Goal: Task Accomplishment & Management: Use online tool/utility

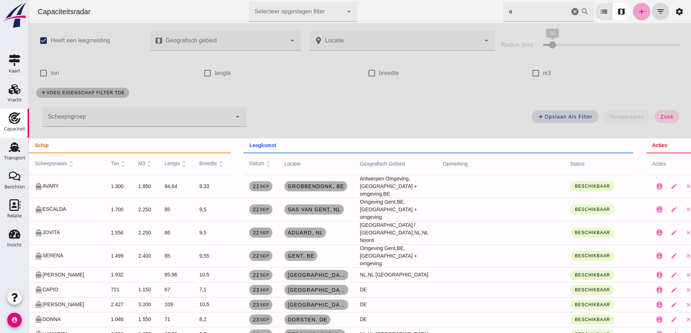
click at [633, 13] on link "add" at bounding box center [641, 11] width 17 height 17
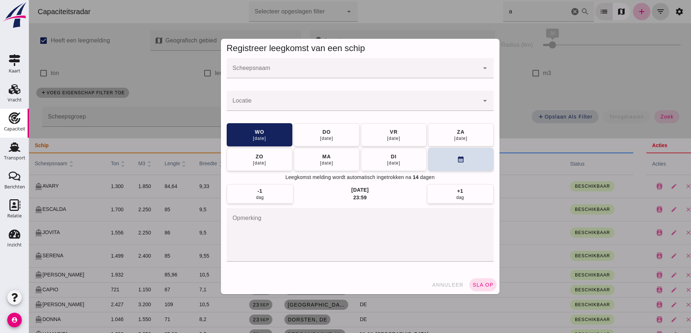
click at [305, 75] on input "Scheepsnaam" at bounding box center [353, 71] width 252 height 9
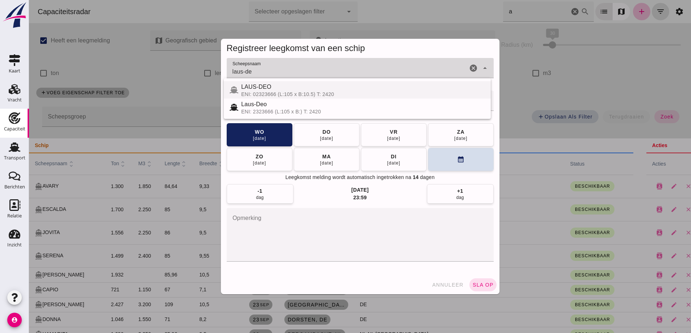
click at [310, 90] on div "LAUS-DEO" at bounding box center [363, 87] width 244 height 9
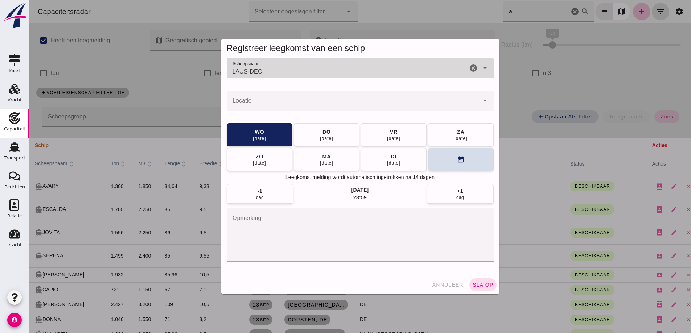
type input "LAUS-DEO"
click at [264, 101] on input "Locatie" at bounding box center [353, 104] width 252 height 9
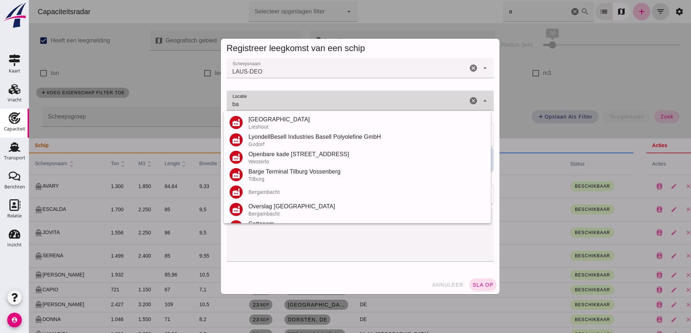
type input "b"
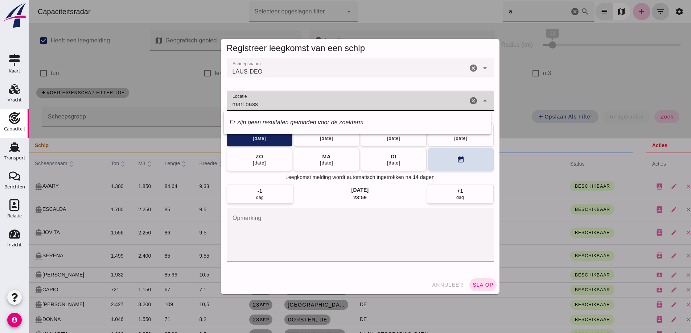
type input "marl bass"
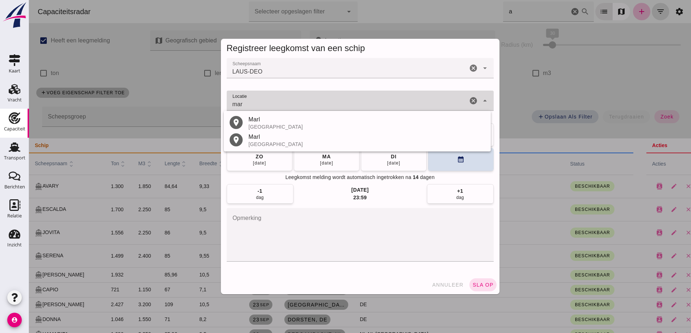
click at [272, 100] on div "mar" at bounding box center [347, 101] width 241 height 20
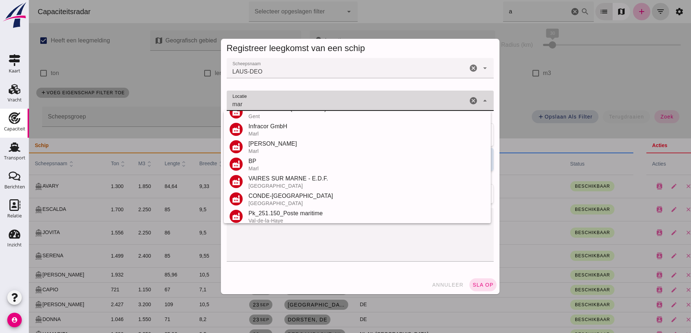
scroll to position [340, 0]
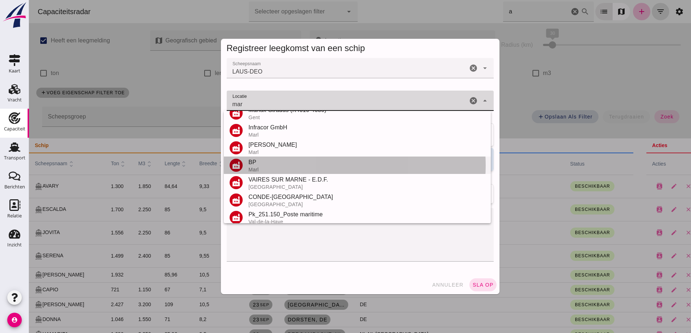
click at [269, 165] on div "BP" at bounding box center [366, 162] width 236 height 9
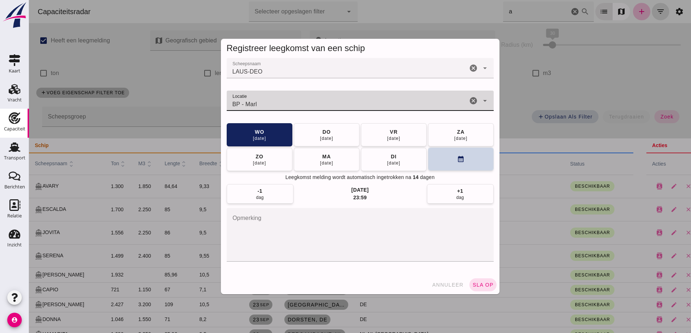
type input "BP - Marl"
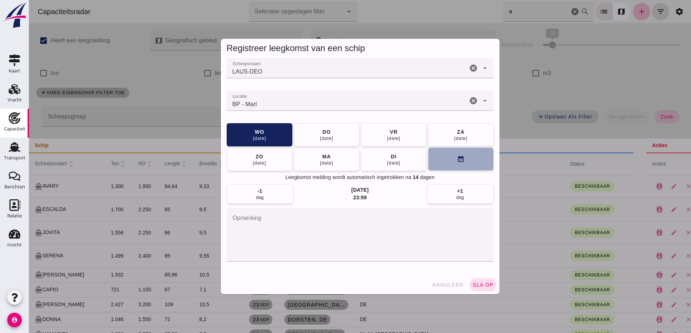
click at [434, 164] on button "calendar_month" at bounding box center [461, 159] width 66 height 23
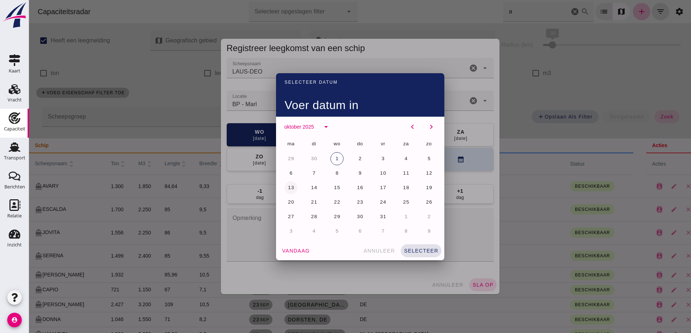
click at [292, 189] on button "13" at bounding box center [290, 187] width 13 height 13
click at [415, 250] on span "selecteer" at bounding box center [421, 251] width 35 height 6
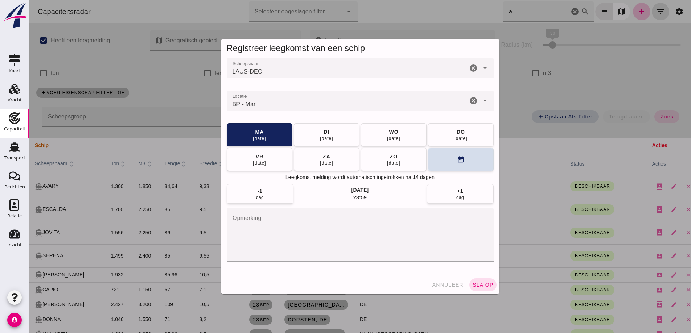
click at [486, 289] on button "sla op" at bounding box center [482, 285] width 27 height 13
click at [593, 100] on div at bounding box center [360, 166] width 662 height 333
click at [481, 288] on div at bounding box center [360, 166] width 662 height 333
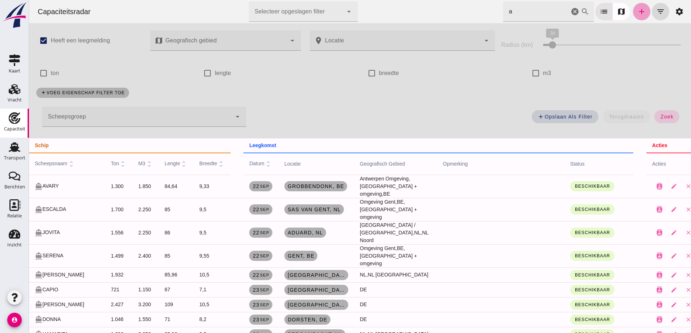
click at [637, 15] on icon "add" at bounding box center [641, 11] width 9 height 9
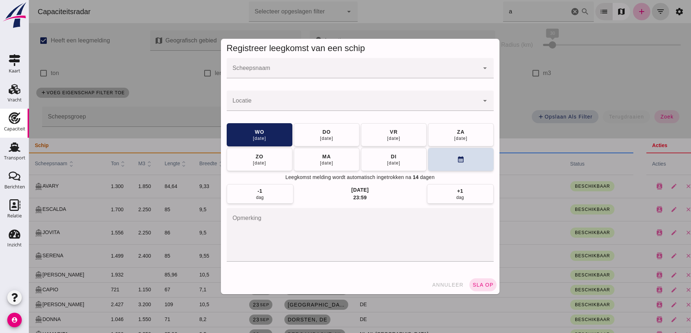
click at [329, 73] on input "Scheepsnaam" at bounding box center [353, 71] width 252 height 9
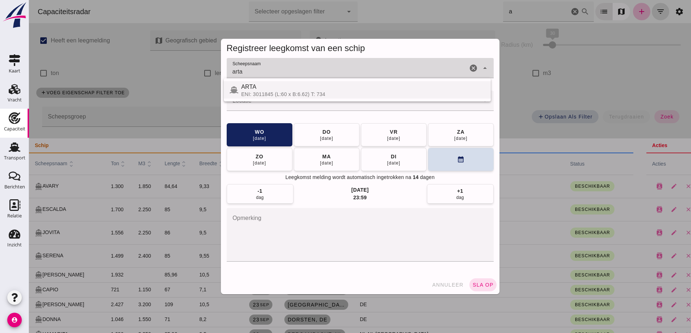
click at [348, 91] on div "ARTA" at bounding box center [363, 87] width 244 height 9
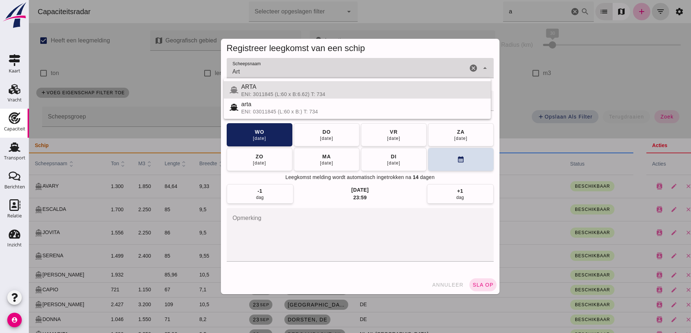
click at [296, 89] on div "ARTA" at bounding box center [363, 87] width 244 height 9
click at [288, 95] on div "ENI: 3011845 (L:60 x B:6.62) T: 734" at bounding box center [363, 94] width 244 height 6
click at [304, 90] on div "ARTA" at bounding box center [363, 87] width 244 height 9
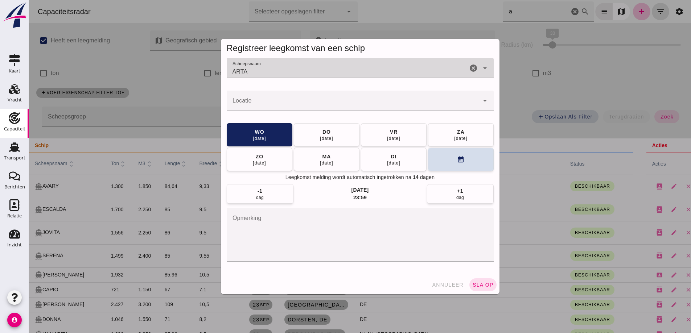
type input "ARTA"
click at [252, 108] on input "Locatie" at bounding box center [353, 104] width 252 height 9
click at [251, 101] on input "Locatie" at bounding box center [353, 104] width 252 height 9
click at [251, 100] on input "Locatie" at bounding box center [353, 104] width 252 height 9
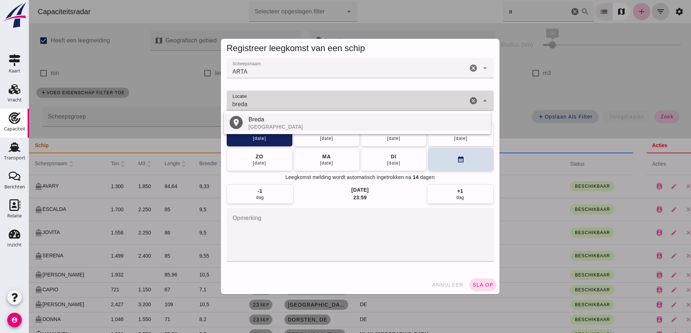
click at [263, 124] on div "[GEOGRAPHIC_DATA]" at bounding box center [366, 127] width 236 height 6
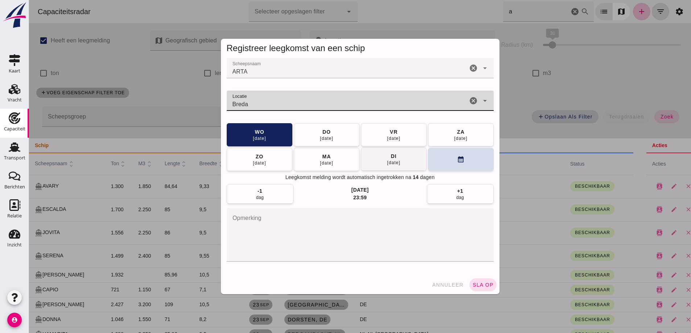
type input "Breda"
click at [413, 154] on button "[DATE]" at bounding box center [394, 159] width 66 height 23
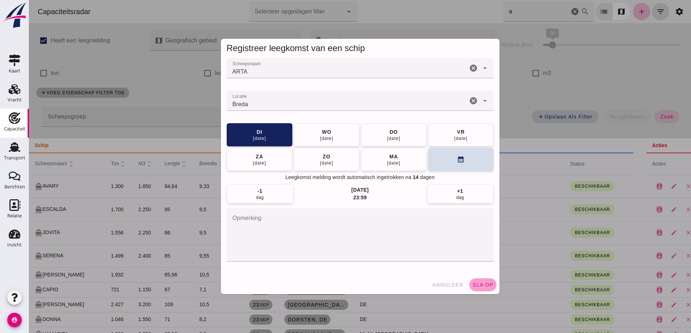
click at [481, 286] on span "sla op" at bounding box center [482, 285] width 21 height 6
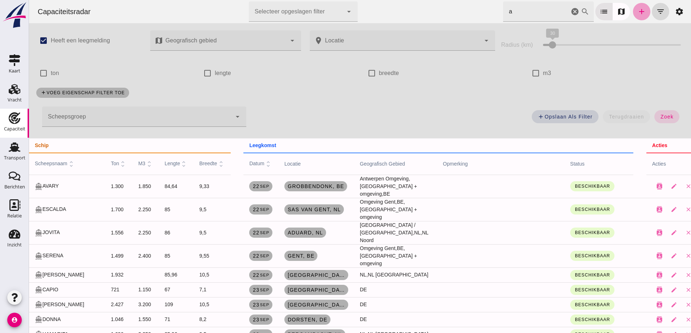
click at [639, 10] on icon "add" at bounding box center [641, 11] width 9 height 9
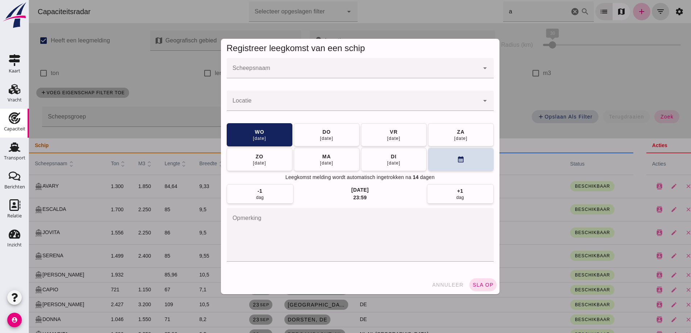
click at [309, 72] on input "Scheepsnaam" at bounding box center [353, 71] width 252 height 9
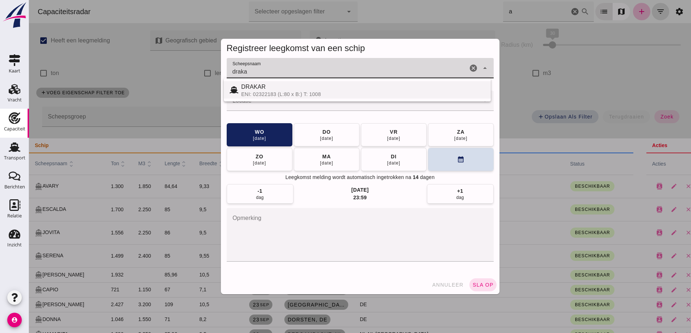
click at [318, 94] on div "ENI: 02322183 (L:80 x B:) T: 1008" at bounding box center [363, 94] width 244 height 6
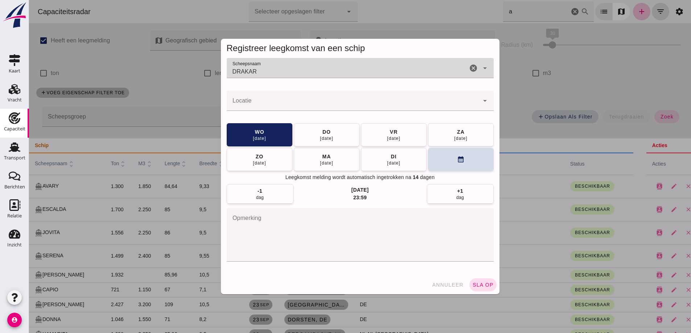
type input "DRAKAR"
click at [316, 104] on input "Locatie" at bounding box center [353, 104] width 252 height 9
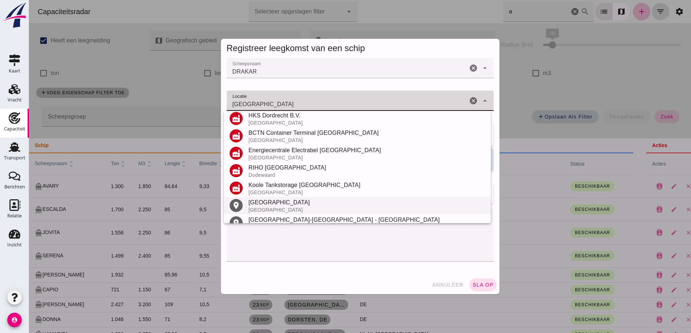
scroll to position [85, 0]
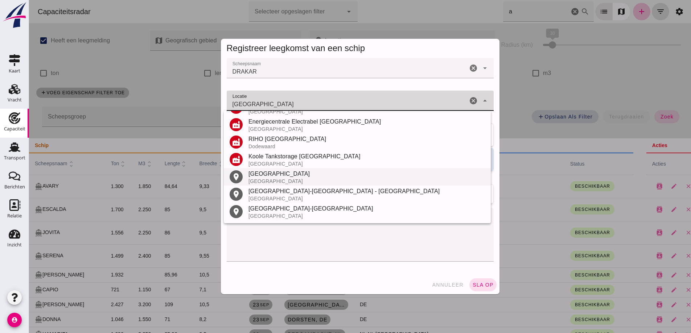
click at [268, 180] on div "[GEOGRAPHIC_DATA]" at bounding box center [366, 181] width 236 height 6
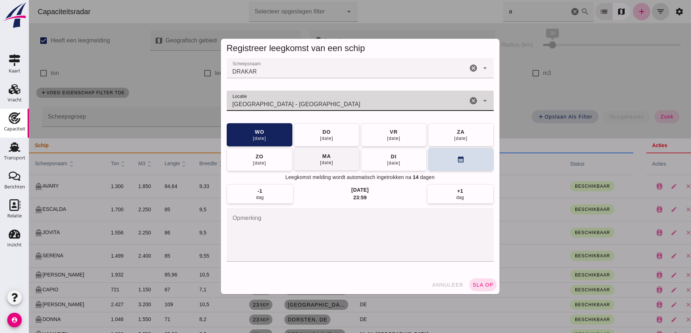
type input "[GEOGRAPHIC_DATA] - [GEOGRAPHIC_DATA]"
click at [340, 165] on button "[DATE]" at bounding box center [327, 159] width 66 height 23
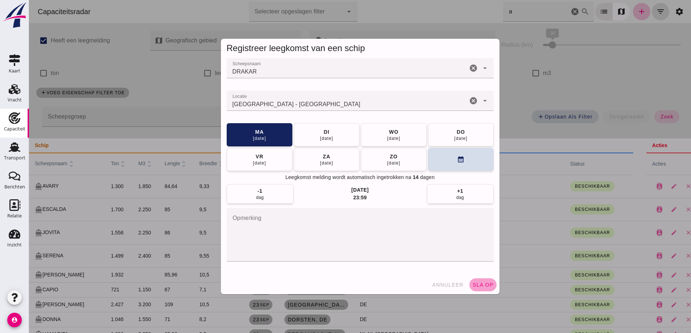
click at [484, 286] on span "sla op" at bounding box center [482, 285] width 21 height 6
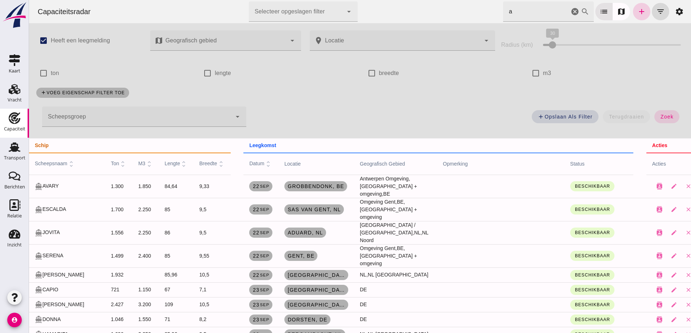
click at [637, 14] on icon "add" at bounding box center [641, 11] width 9 height 9
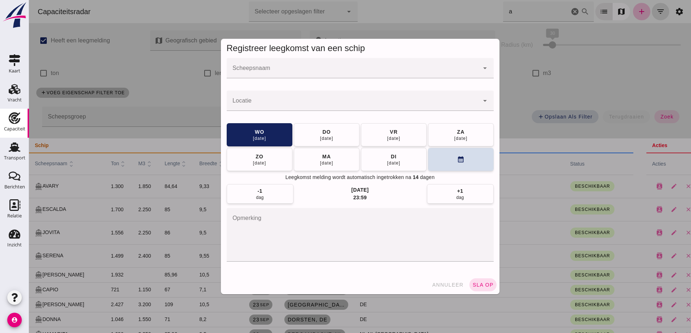
click at [256, 65] on div at bounding box center [353, 68] width 252 height 20
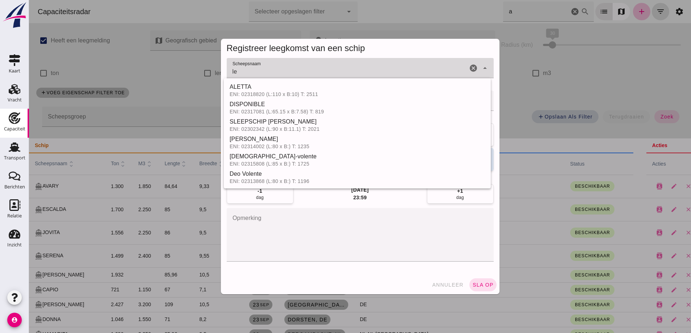
type input "l"
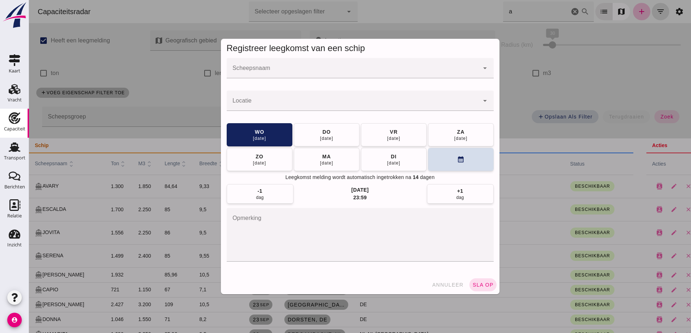
click at [353, 67] on div at bounding box center [353, 68] width 252 height 20
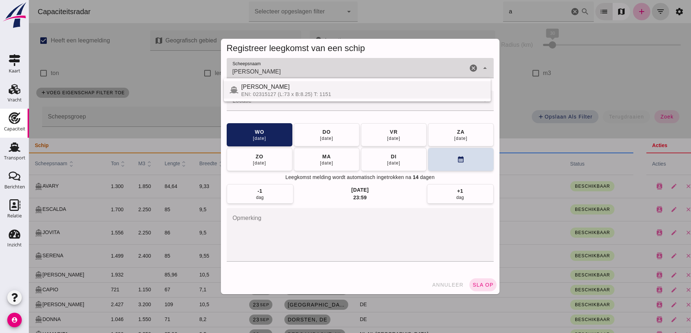
click at [332, 89] on div "[PERSON_NAME]" at bounding box center [363, 87] width 244 height 9
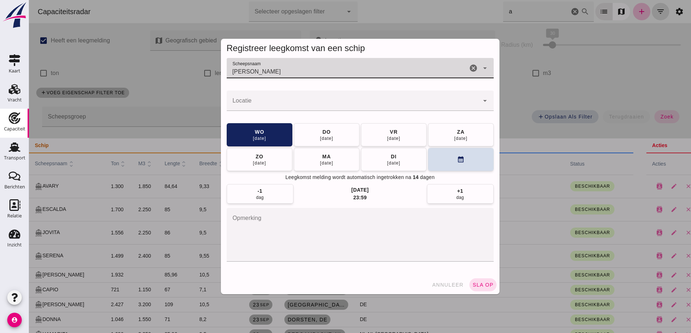
type input "[PERSON_NAME]"
click at [337, 98] on div at bounding box center [353, 101] width 252 height 20
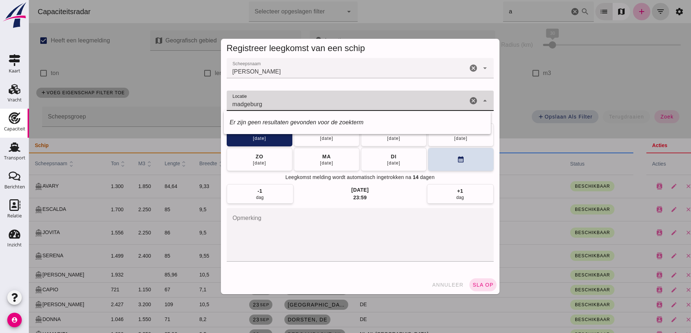
drag, startPoint x: 267, startPoint y: 108, endPoint x: 243, endPoint y: 100, distance: 24.8
click at [236, 103] on input "madgeburg" at bounding box center [347, 104] width 241 height 9
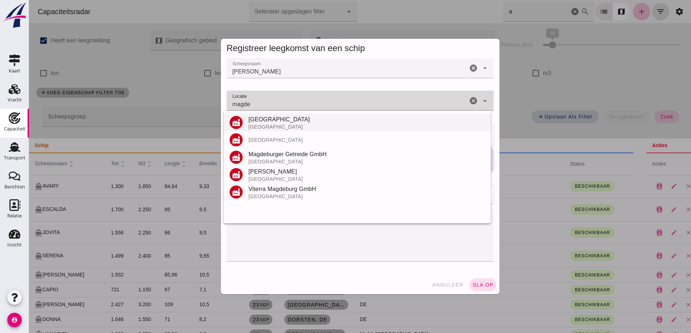
click at [259, 123] on div "[GEOGRAPHIC_DATA]" at bounding box center [366, 119] width 236 height 9
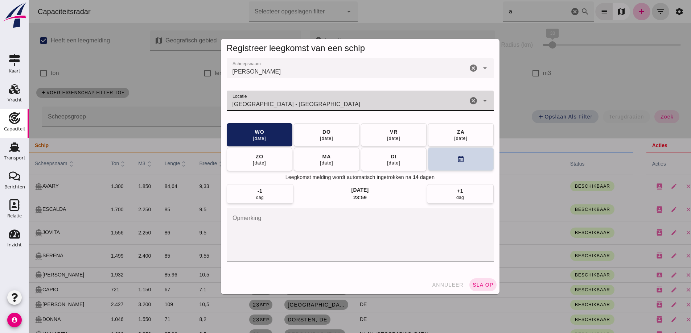
type input "[GEOGRAPHIC_DATA] - [GEOGRAPHIC_DATA]"
click at [457, 158] on icon "calendar_month" at bounding box center [461, 160] width 8 height 8
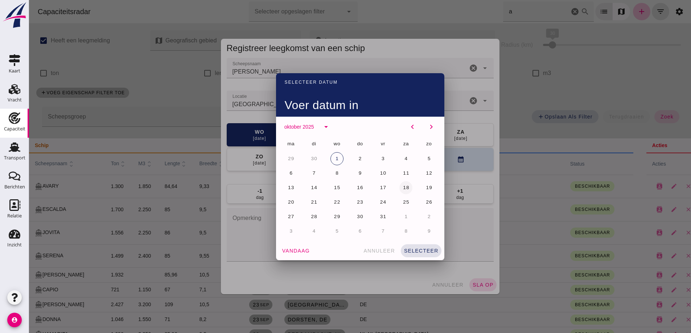
click at [403, 186] on span "18" at bounding box center [406, 187] width 7 height 5
drag, startPoint x: 421, startPoint y: 252, endPoint x: 448, endPoint y: 263, distance: 29.2
click at [421, 252] on span "selecteer" at bounding box center [421, 251] width 35 height 6
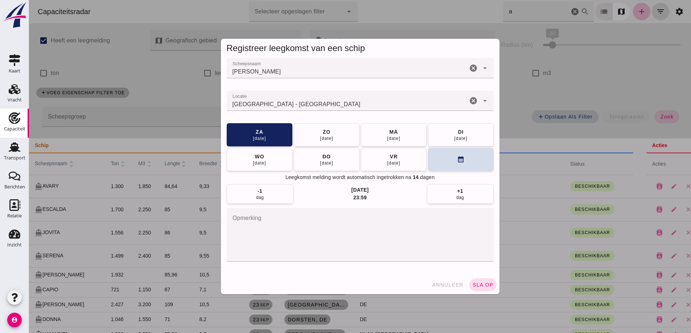
click at [484, 287] on span "sla op" at bounding box center [482, 285] width 21 height 6
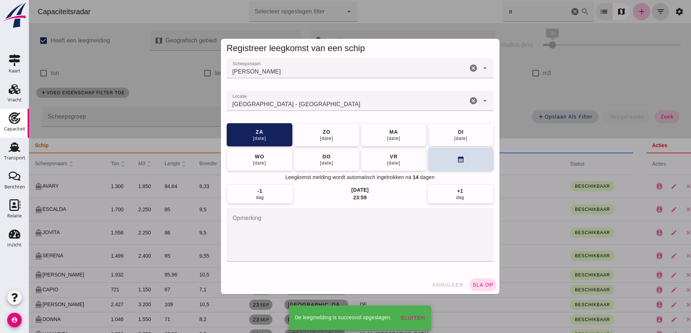
click at [481, 287] on div at bounding box center [360, 166] width 662 height 333
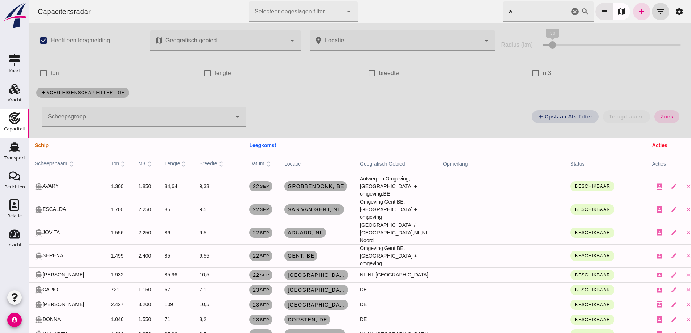
click at [615, 74] on div "check_box_outline_blank m3" at bounding box center [602, 73] width 149 height 20
click at [637, 11] on icon "add" at bounding box center [641, 11] width 9 height 9
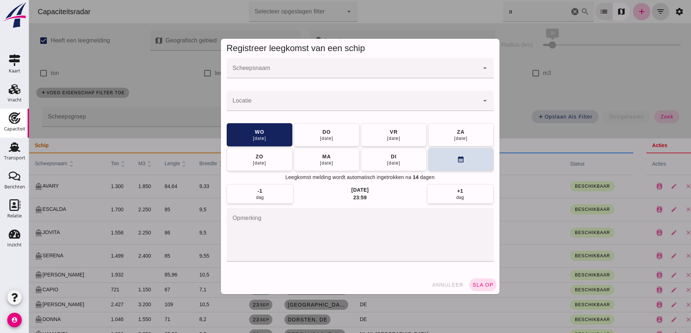
click at [270, 75] on input "Scheepsnaam" at bounding box center [353, 71] width 252 height 9
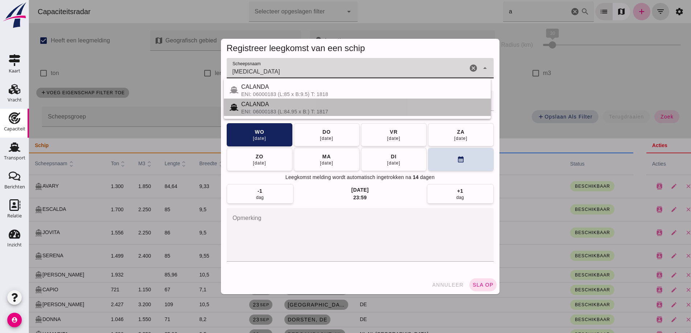
click at [266, 110] on div "ENI: 06000183 (L:84.95 x B:) T: 1817" at bounding box center [363, 112] width 244 height 6
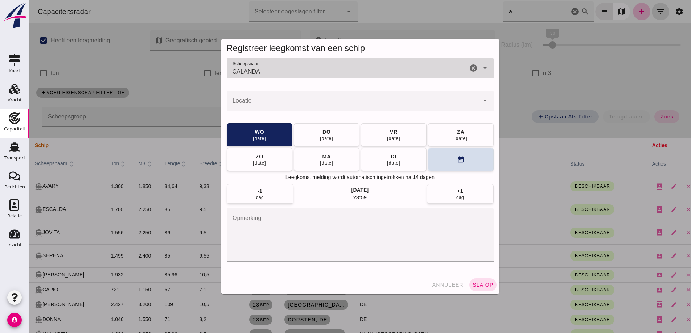
type input "CALANDA"
click at [264, 103] on input "Locatie" at bounding box center [353, 104] width 252 height 9
click at [264, 102] on input "emden" at bounding box center [353, 104] width 252 height 9
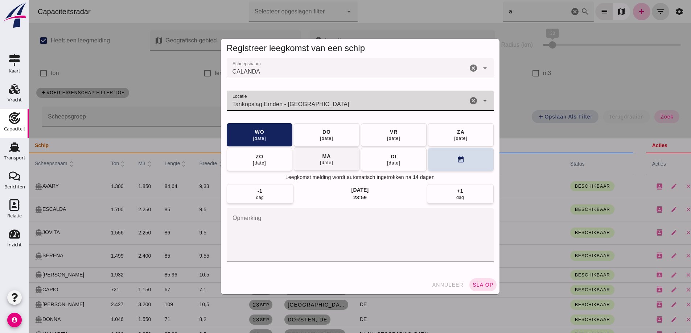
type input "Tankopslag Emden - [GEOGRAPHIC_DATA]"
click at [329, 163] on div "[DATE]" at bounding box center [326, 163] width 14 height 6
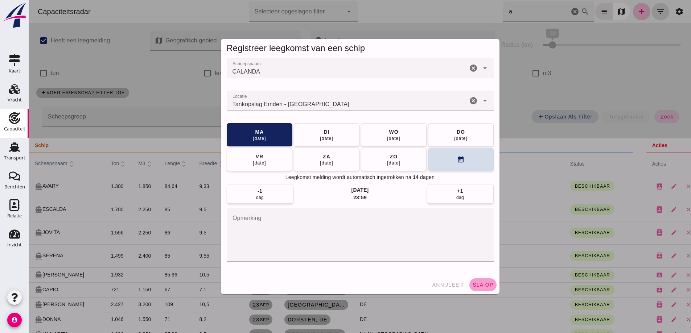
click at [477, 287] on span "sla op" at bounding box center [482, 285] width 21 height 6
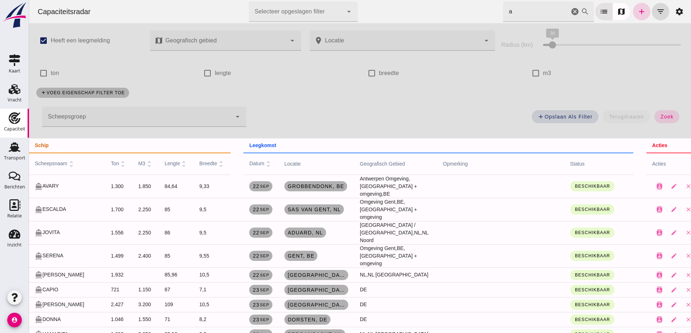
drag, startPoint x: 725, startPoint y: 32, endPoint x: 633, endPoint y: 7, distance: 95.1
click at [637, 7] on icon "add" at bounding box center [641, 11] width 9 height 9
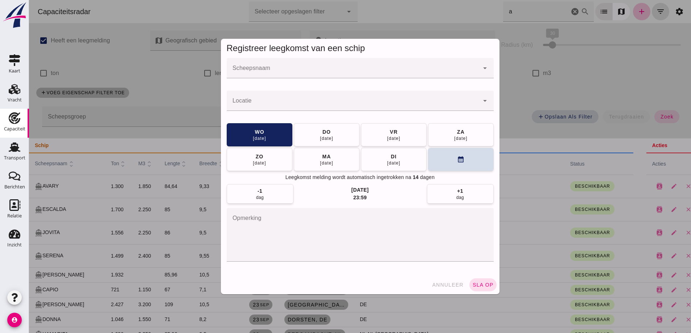
click at [301, 67] on div at bounding box center [353, 68] width 252 height 20
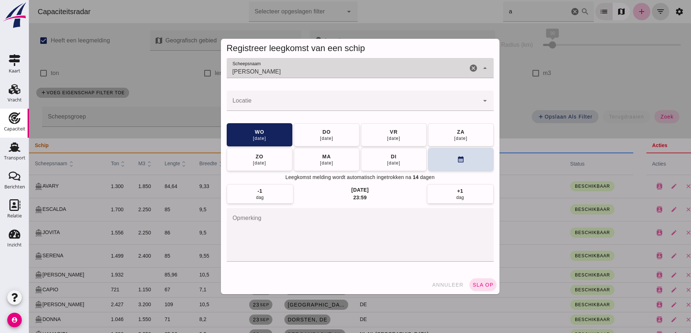
type input "[PERSON_NAME]"
click at [261, 87] on div "[PERSON_NAME]" at bounding box center [363, 87] width 244 height 9
type input "[PERSON_NAME]"
click at [262, 97] on div at bounding box center [353, 101] width 252 height 20
click at [263, 103] on input "Locatie" at bounding box center [353, 104] width 252 height 9
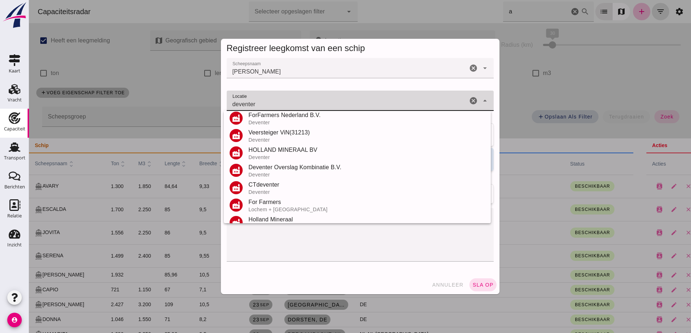
scroll to position [137, 0]
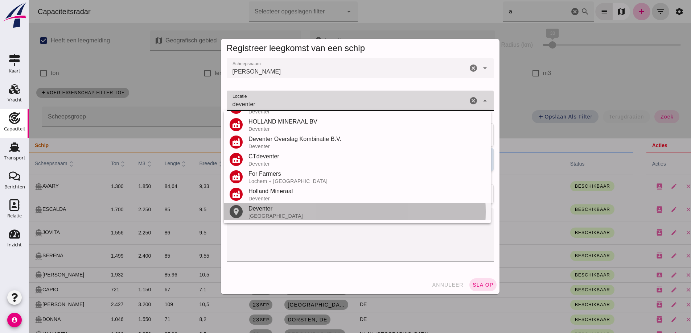
click at [267, 215] on div "[GEOGRAPHIC_DATA]" at bounding box center [366, 216] width 236 height 6
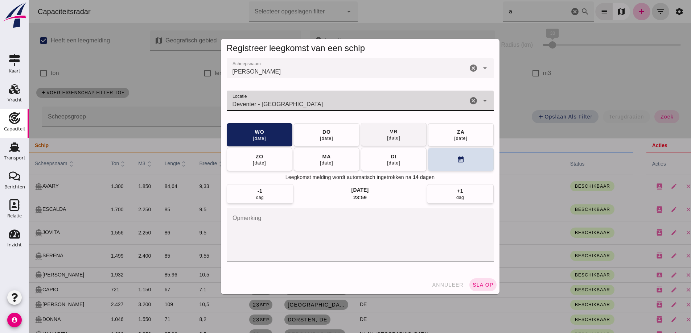
type input "Deventer - [GEOGRAPHIC_DATA]"
click at [406, 132] on button "[DATE]" at bounding box center [394, 134] width 66 height 23
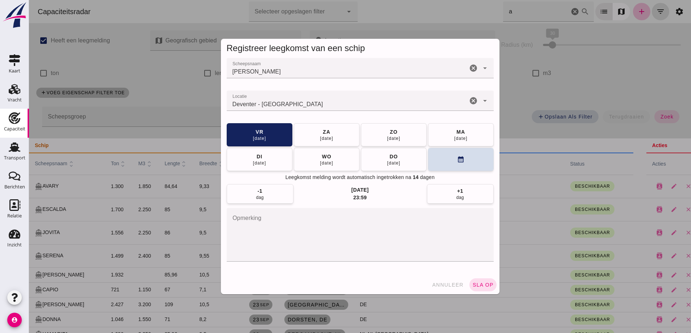
drag, startPoint x: 476, startPoint y: 284, endPoint x: 509, endPoint y: 273, distance: 35.1
click at [476, 284] on span "sla op" at bounding box center [482, 285] width 21 height 6
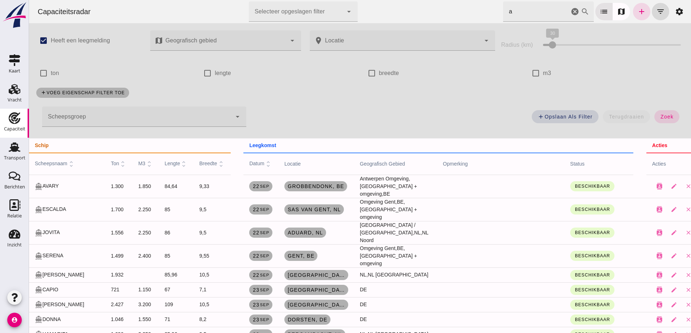
drag, startPoint x: 636, startPoint y: 5, endPoint x: 688, endPoint y: 109, distance: 116.0
click at [636, 6] on link "add" at bounding box center [641, 11] width 17 height 17
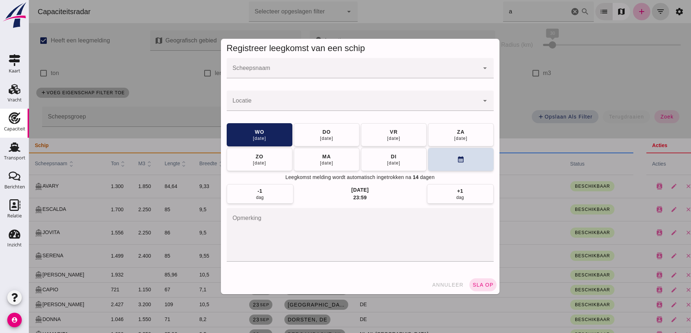
click at [290, 70] on input "Scheepsnaam" at bounding box center [353, 71] width 252 height 9
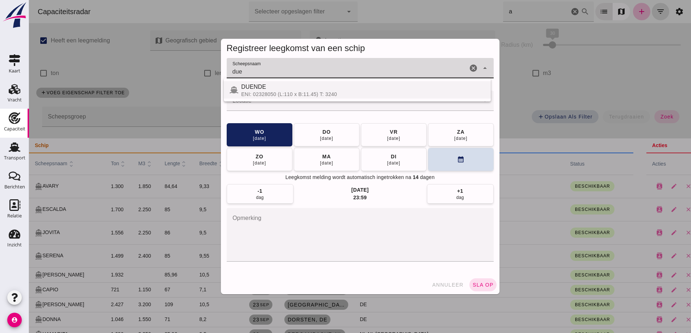
click at [257, 85] on span "DUENDE" at bounding box center [253, 87] width 25 height 6
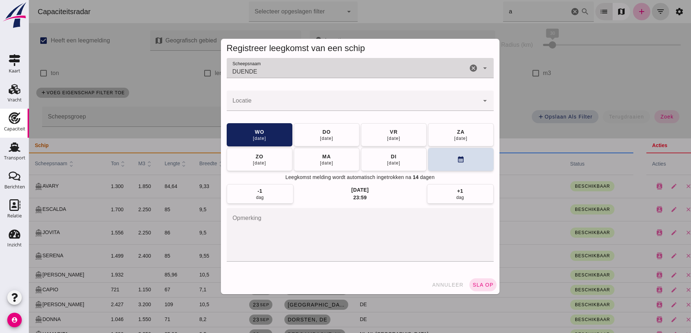
type input "DUENDE"
click at [266, 98] on div at bounding box center [353, 101] width 252 height 20
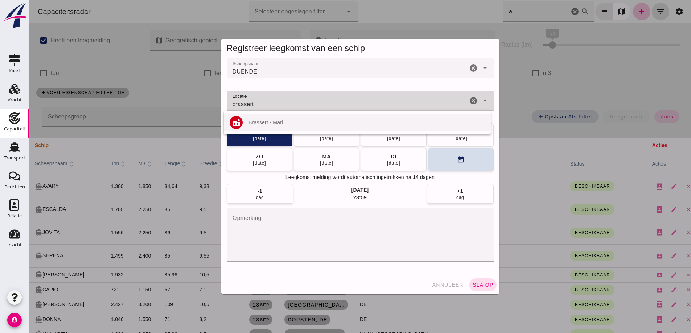
click at [270, 123] on div "Brassert - Marl" at bounding box center [366, 123] width 236 height 6
type input "Brassert - Marl"
click at [402, 159] on button "[DATE]" at bounding box center [394, 159] width 66 height 23
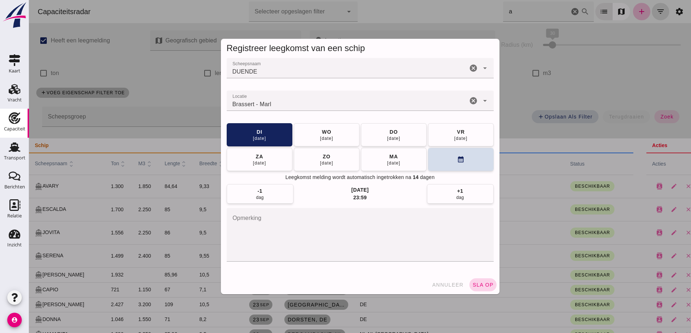
click at [473, 282] on span "sla op" at bounding box center [482, 285] width 21 height 6
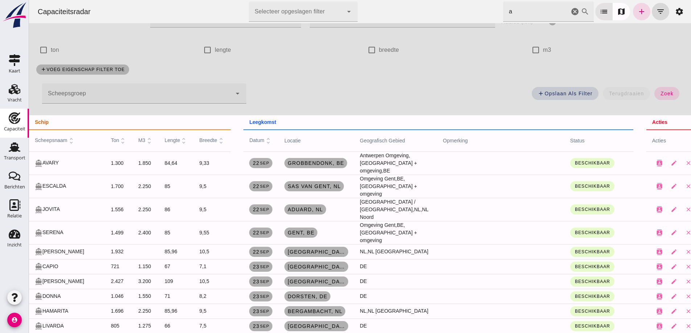
scroll to position [36, 0]
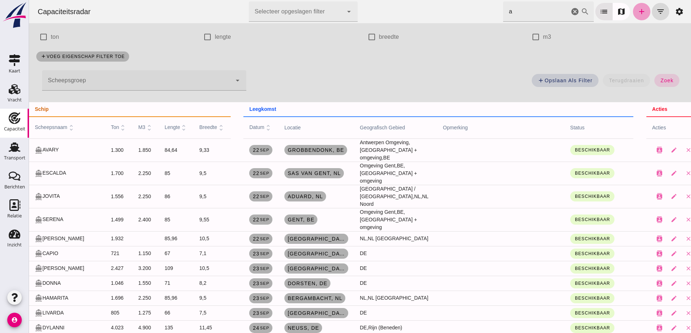
drag, startPoint x: 638, startPoint y: 7, endPoint x: 720, endPoint y: 41, distance: 88.6
click at [638, 7] on icon "add" at bounding box center [641, 11] width 9 height 9
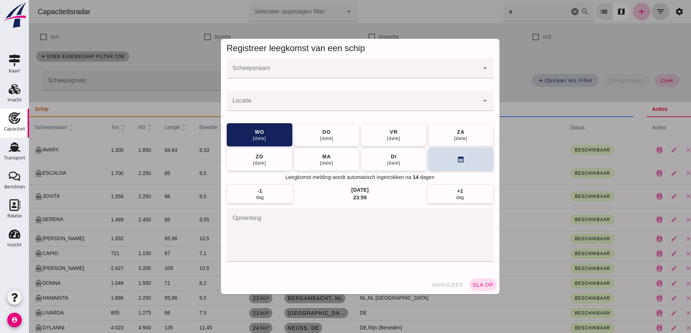
scroll to position [0, 0]
click at [363, 68] on input "Scheepsnaam" at bounding box center [353, 71] width 252 height 9
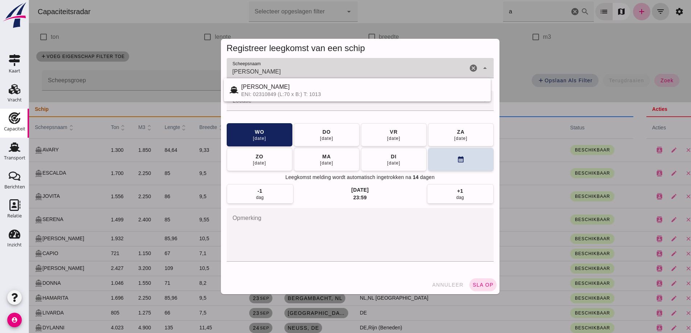
click at [302, 96] on div "ENI: 02310849 (L:70 x B:) T: 1013" at bounding box center [363, 94] width 244 height 6
type input "[PERSON_NAME]"
click at [445, 281] on button "annuleer" at bounding box center [448, 285] width 38 height 13
click at [323, 35] on div "Registreer leegkomst van een schip Scheepsnaam Scheepsnaam [PERSON_NAME] cancel…" at bounding box center [360, 166] width 290 height 267
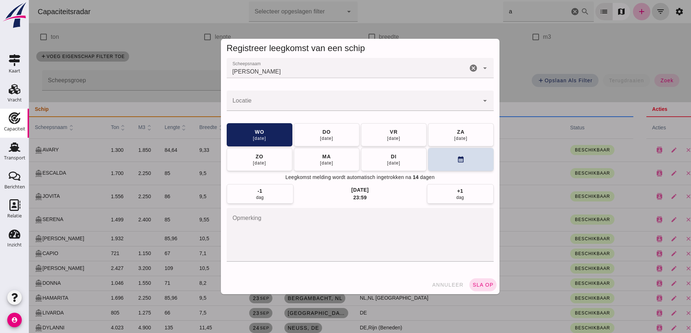
click at [197, 70] on div at bounding box center [360, 166] width 662 height 333
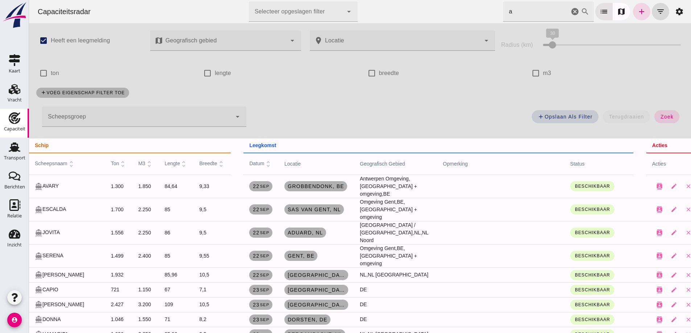
scroll to position [36, 0]
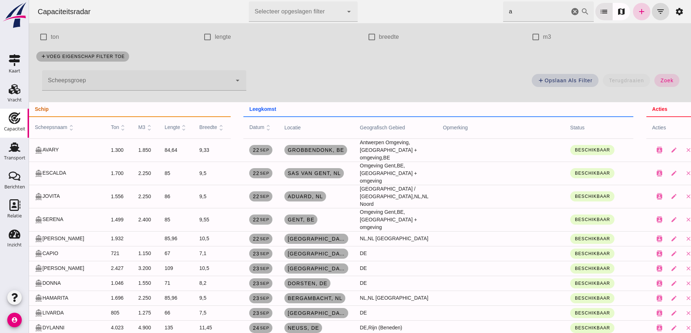
click at [636, 16] on link "add" at bounding box center [641, 11] width 17 height 17
click at [638, 10] on icon "add" at bounding box center [641, 11] width 9 height 9
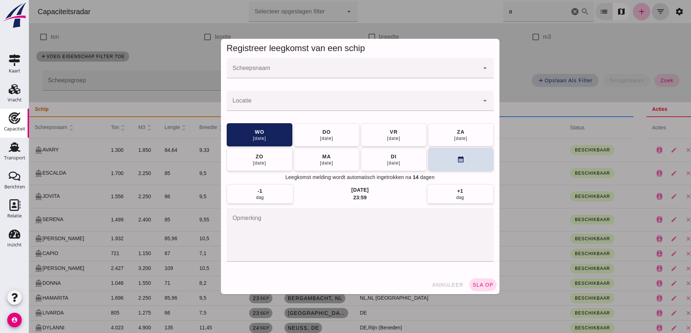
scroll to position [0, 0]
click at [236, 64] on div at bounding box center [353, 68] width 252 height 20
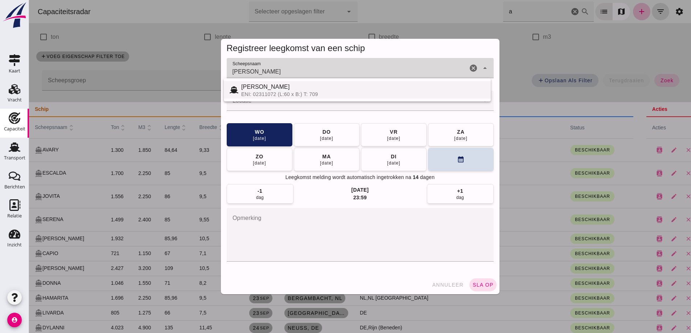
click at [285, 91] on div "[PERSON_NAME]: 02311072 (L:60 x B:) T: 709" at bounding box center [363, 90] width 244 height 15
type input "[PERSON_NAME]"
click at [260, 110] on div at bounding box center [353, 101] width 252 height 20
click at [257, 103] on input "Locatie" at bounding box center [353, 104] width 252 height 9
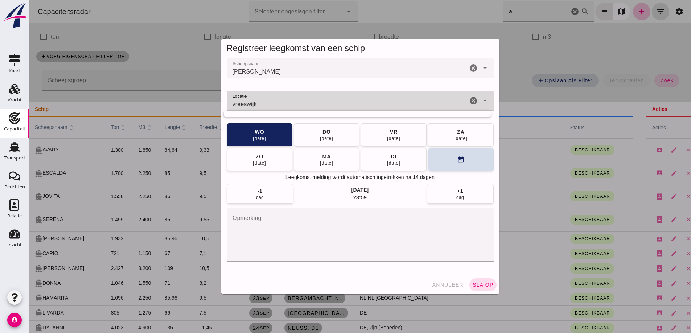
click at [257, 101] on input "vreeswijk" at bounding box center [347, 104] width 241 height 9
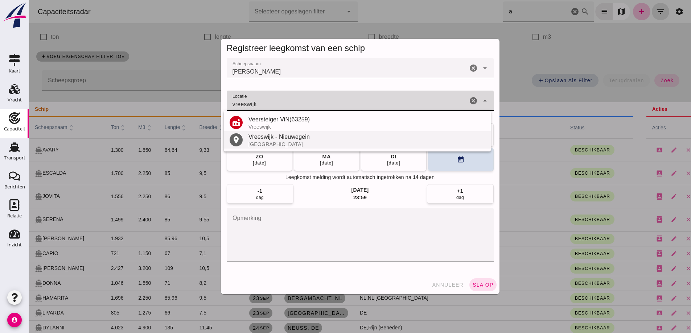
click at [276, 140] on div "Vreeswijk - Nieuwegein" at bounding box center [366, 137] width 236 height 9
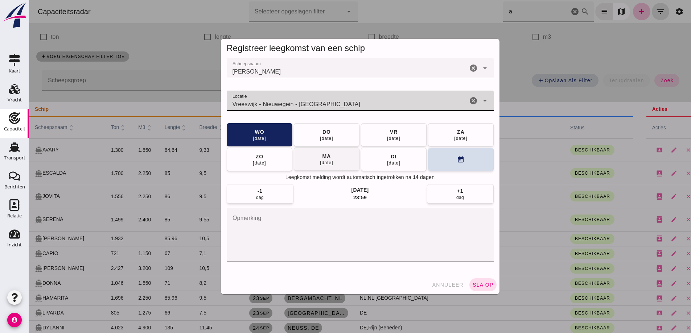
type input "Vreeswijk - Nieuwegein - [GEOGRAPHIC_DATA]"
click at [341, 159] on button "[DATE]" at bounding box center [327, 159] width 66 height 23
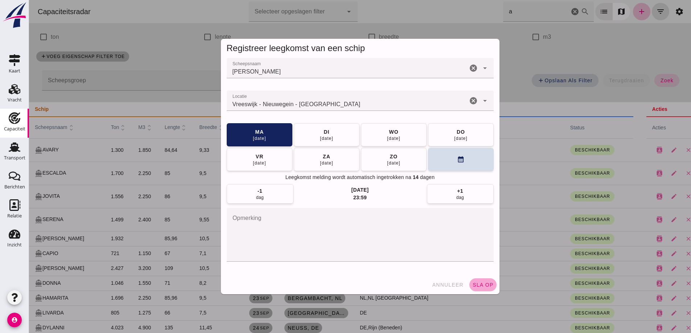
click at [481, 284] on span "sla op" at bounding box center [482, 285] width 21 height 6
click at [475, 286] on span "sla op" at bounding box center [482, 285] width 21 height 6
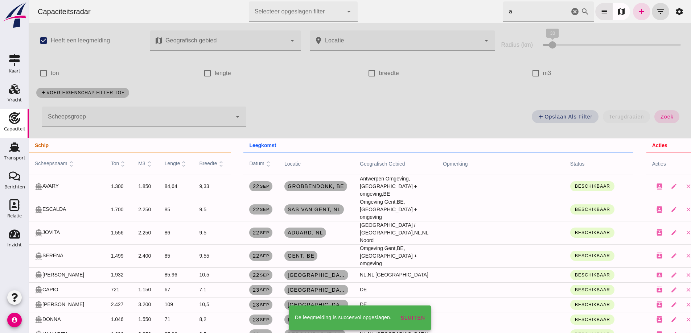
click at [638, 14] on icon "add" at bounding box center [641, 11] width 9 height 9
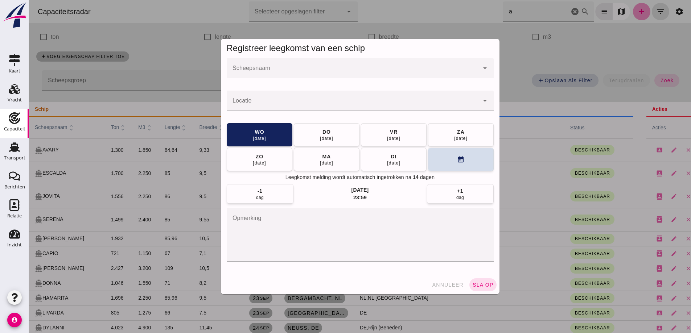
click at [275, 66] on div at bounding box center [360, 166] width 662 height 333
click at [304, 73] on div at bounding box center [360, 166] width 662 height 333
click at [302, 71] on div at bounding box center [360, 166] width 662 height 333
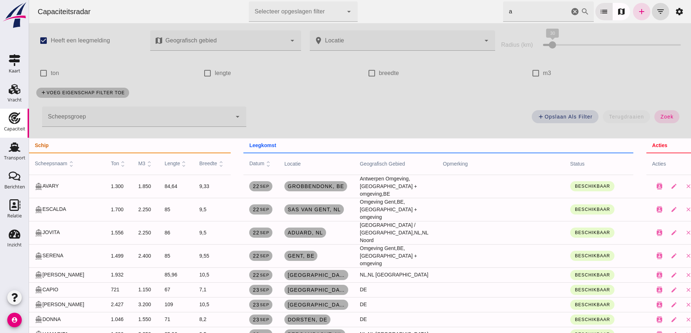
scroll to position [36, 0]
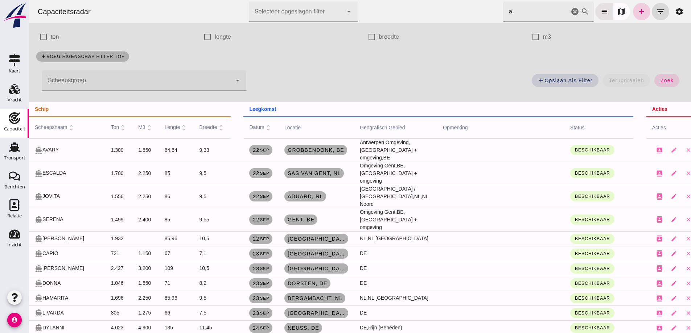
click at [637, 14] on icon "add" at bounding box center [641, 11] width 9 height 9
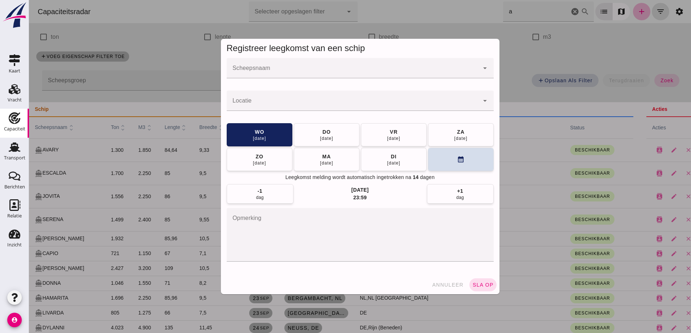
scroll to position [0, 0]
click at [297, 66] on div at bounding box center [353, 68] width 252 height 20
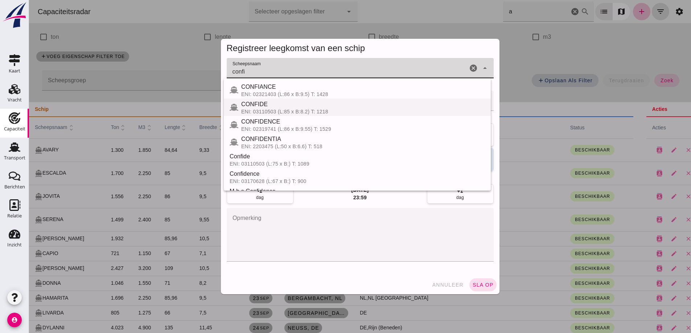
click at [276, 112] on div "ENI: 03110503 (L:85 x B:8.2) T: 1218" at bounding box center [363, 112] width 244 height 6
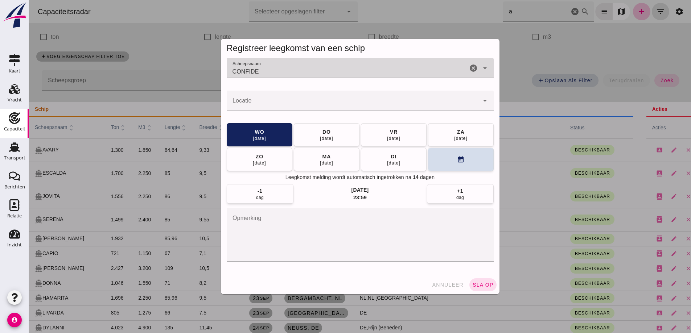
type input "CONFIDE"
click at [275, 99] on div at bounding box center [353, 101] width 252 height 20
click at [275, 98] on div "oss" at bounding box center [353, 101] width 252 height 20
click at [282, 103] on input "oss" at bounding box center [353, 104] width 252 height 9
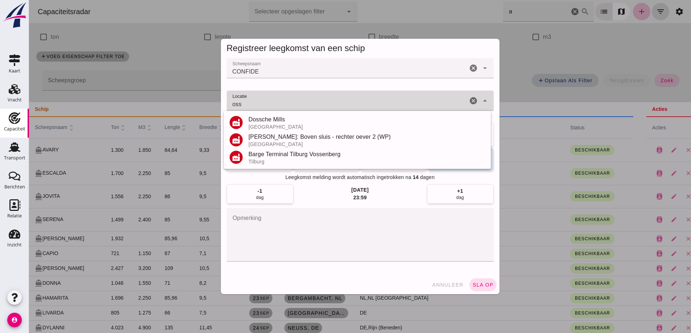
click at [255, 106] on input "oss" at bounding box center [347, 104] width 241 height 9
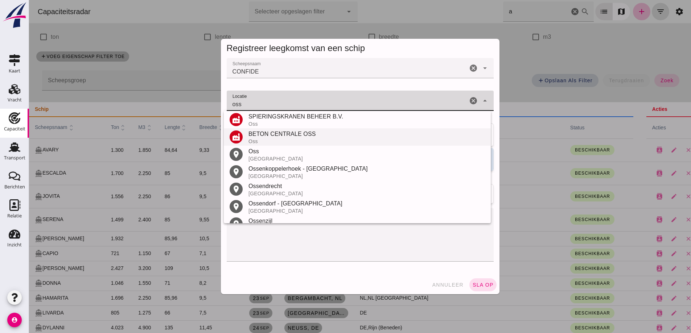
scroll to position [153, 0]
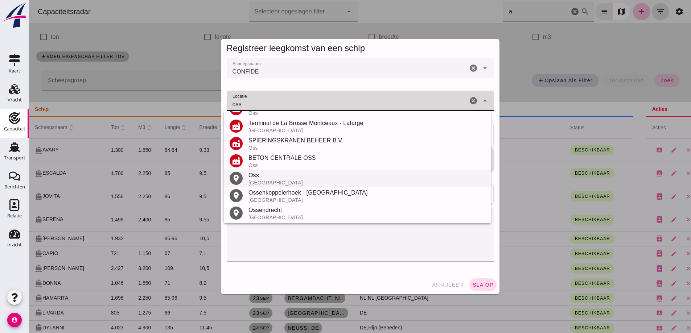
click at [260, 179] on div "Oss" at bounding box center [366, 175] width 236 height 9
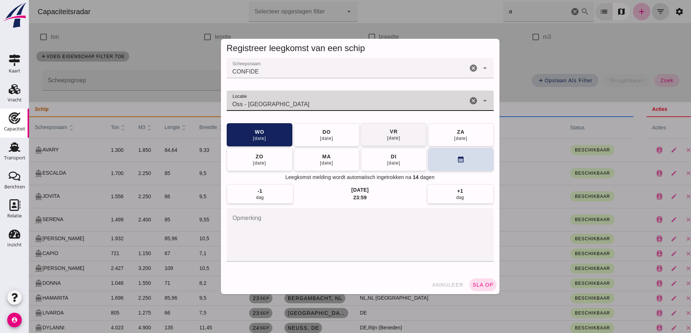
type input "Oss - [GEOGRAPHIC_DATA]"
click at [387, 137] on div "[DATE]" at bounding box center [394, 138] width 14 height 6
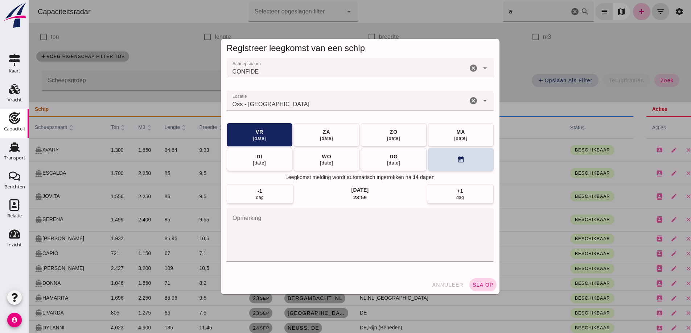
click at [477, 287] on span "sla op" at bounding box center [482, 285] width 21 height 6
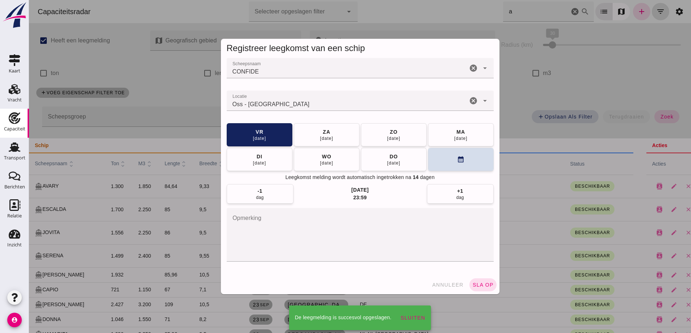
scroll to position [36, 0]
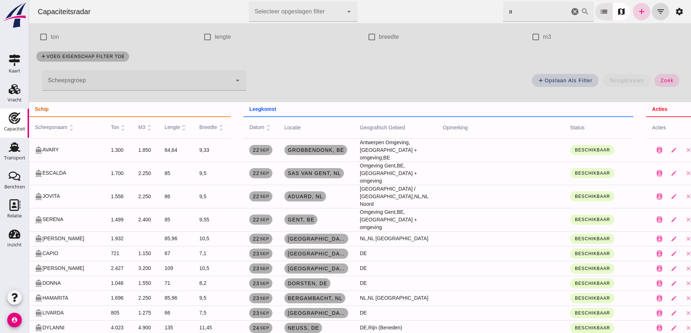
click at [640, 8] on icon "add" at bounding box center [641, 11] width 9 height 9
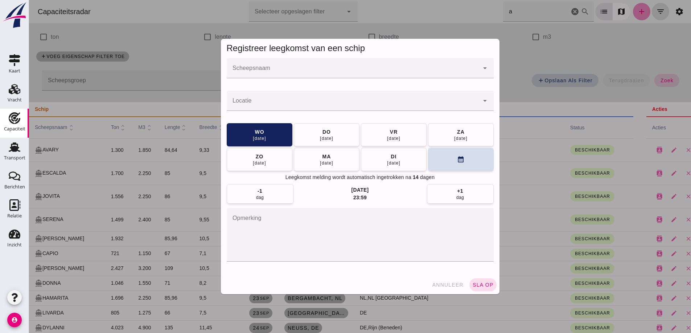
scroll to position [0, 0]
click at [344, 69] on input "Scheepsnaam" at bounding box center [353, 71] width 252 height 9
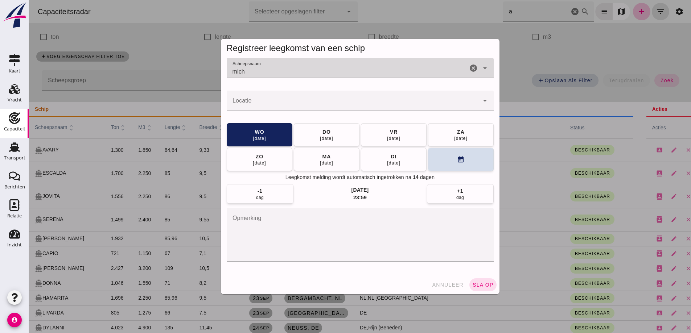
click at [334, 71] on input "mich" at bounding box center [347, 71] width 241 height 9
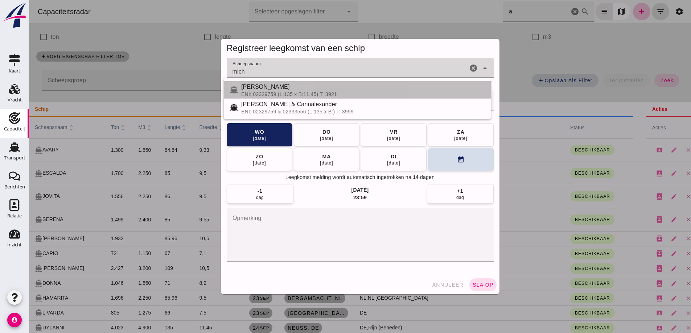
click at [252, 90] on div "[PERSON_NAME]" at bounding box center [363, 87] width 244 height 9
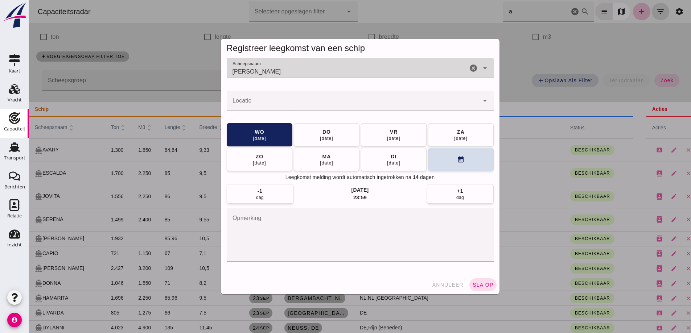
type input "[PERSON_NAME]"
click at [265, 100] on input "Locatie" at bounding box center [353, 104] width 252 height 9
click at [256, 104] on input "Locatie" at bounding box center [353, 104] width 252 height 9
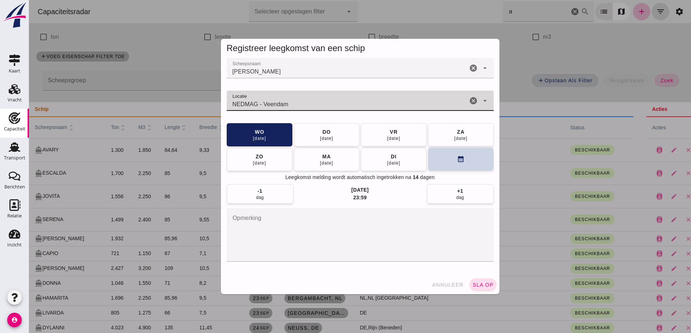
type input "NEDMAG - Veendam"
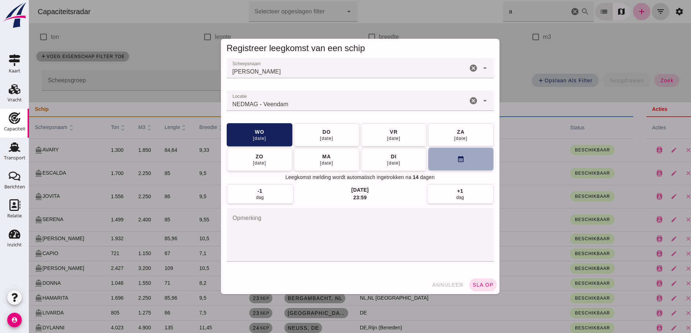
click at [457, 154] on button "calendar_month" at bounding box center [461, 159] width 66 height 23
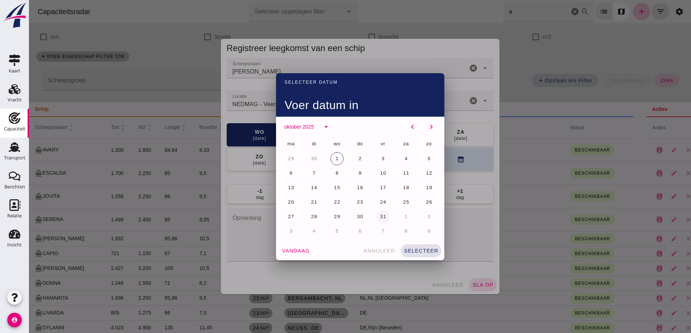
click at [380, 214] on span "31" at bounding box center [383, 216] width 7 height 5
click at [428, 253] on span "selecteer" at bounding box center [421, 251] width 35 height 6
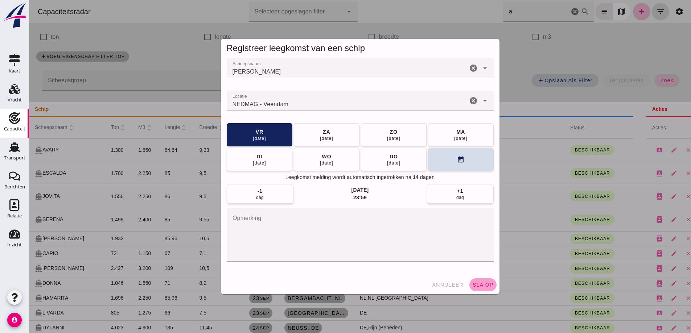
click at [483, 284] on span "sla op" at bounding box center [482, 285] width 21 height 6
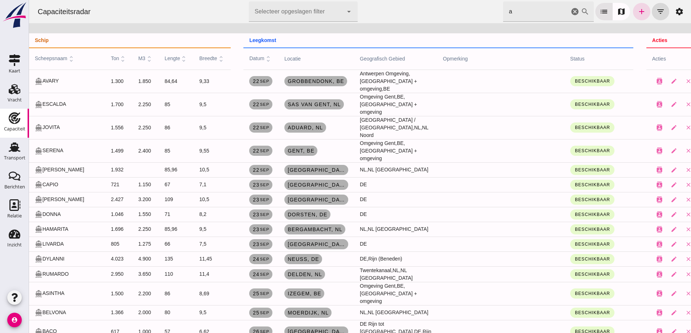
scroll to position [109, 0]
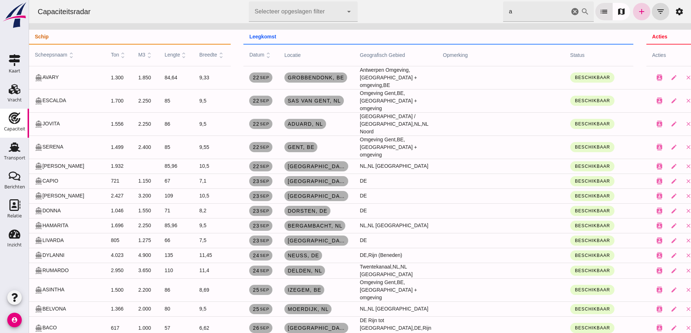
click at [637, 10] on icon "add" at bounding box center [641, 11] width 9 height 9
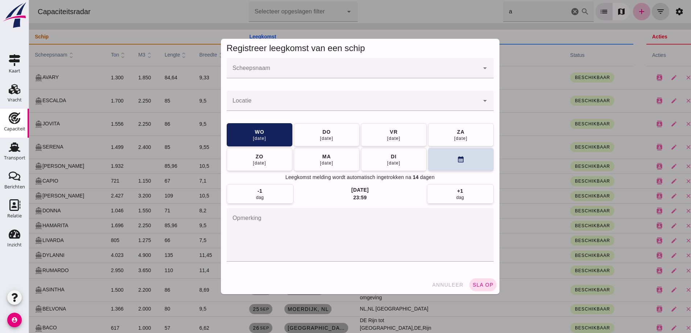
scroll to position [0, 0]
click at [293, 70] on input "Scheepsnaam" at bounding box center [353, 71] width 252 height 9
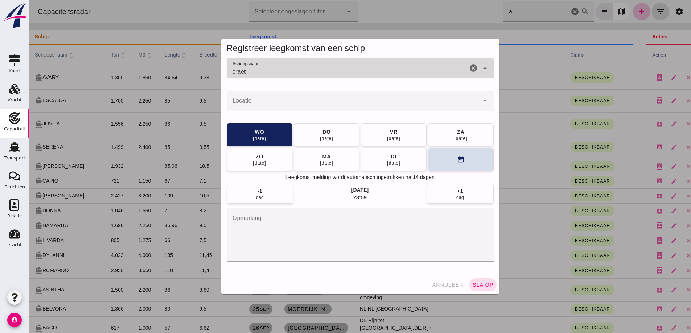
click at [293, 70] on input "oraet" at bounding box center [347, 71] width 241 height 9
click at [244, 70] on input "oraet" at bounding box center [347, 71] width 241 height 9
click at [249, 72] on input "oraet" at bounding box center [347, 71] width 241 height 9
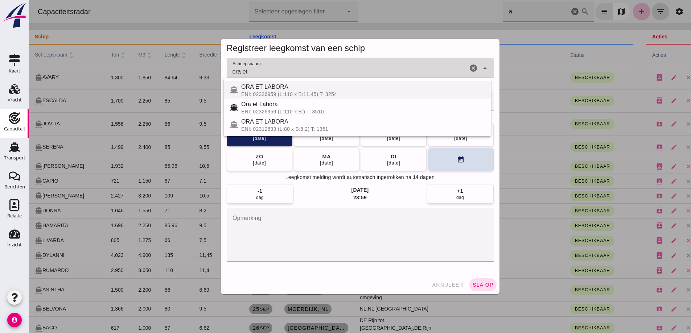
click at [265, 88] on span "ORA ET LABORA" at bounding box center [264, 87] width 47 height 6
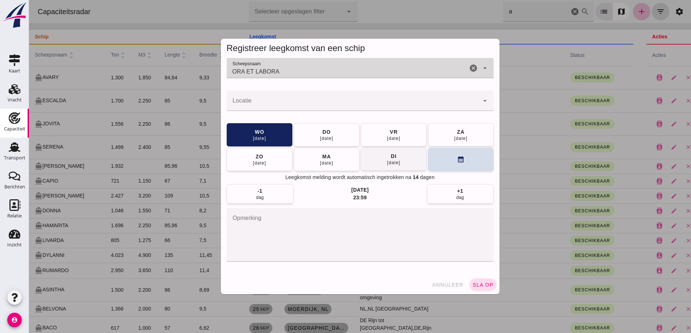
type input "ORA ET LABORA"
click at [387, 166] on button "[DATE]" at bounding box center [394, 159] width 66 height 23
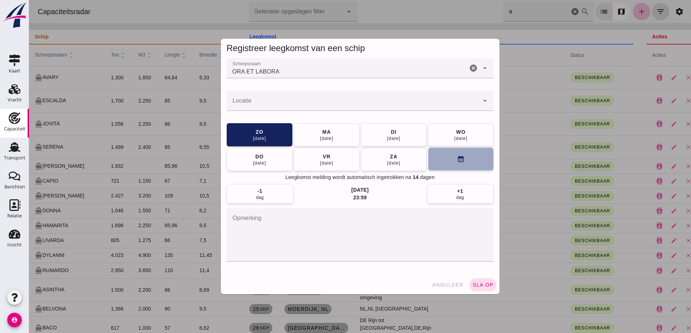
click at [477, 163] on button "calendar_month" at bounding box center [461, 159] width 66 height 23
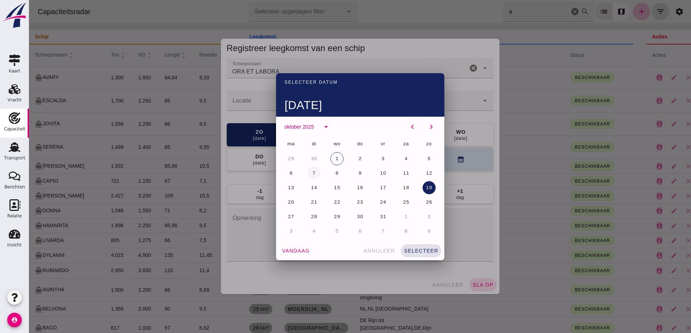
click at [313, 176] on button "7" at bounding box center [314, 173] width 13 height 13
click at [249, 98] on div at bounding box center [360, 166] width 662 height 333
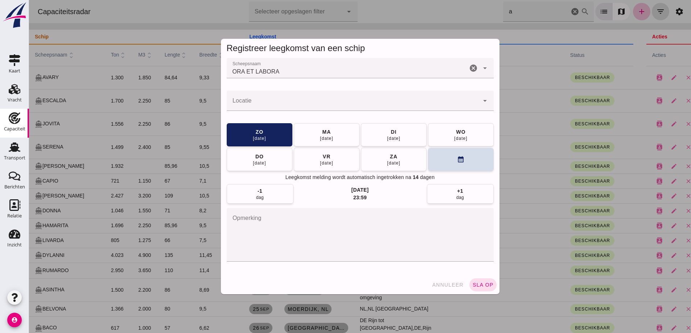
click at [249, 98] on div at bounding box center [353, 101] width 252 height 20
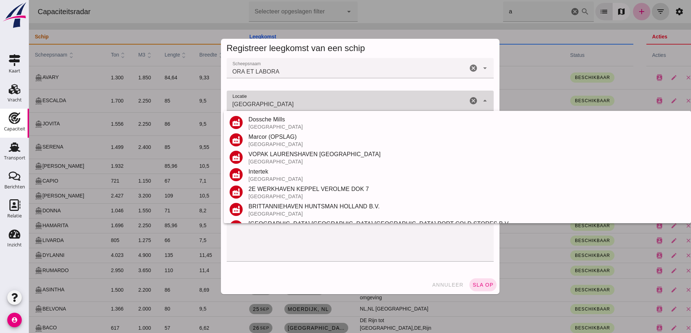
click at [270, 107] on input "[GEOGRAPHIC_DATA]" at bounding box center [347, 104] width 241 height 9
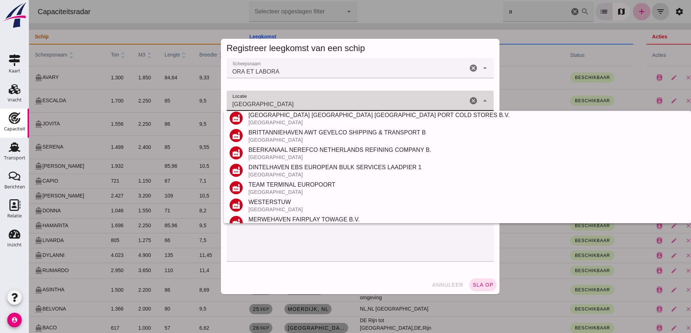
scroll to position [224, 0]
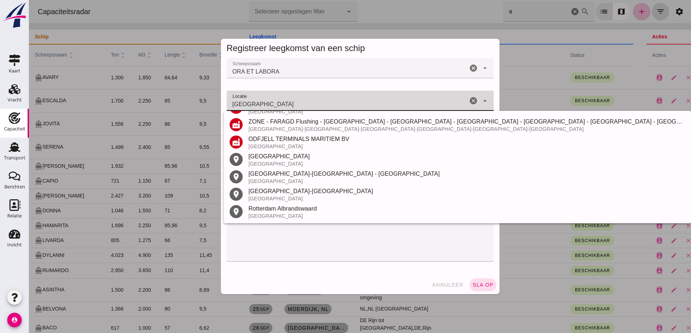
click at [260, 154] on div "[GEOGRAPHIC_DATA]" at bounding box center [466, 156] width 437 height 9
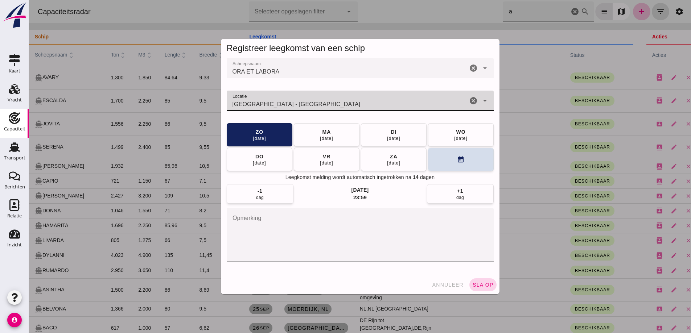
type input "[GEOGRAPHIC_DATA] - [GEOGRAPHIC_DATA]"
click at [474, 288] on button "sla op" at bounding box center [482, 285] width 27 height 13
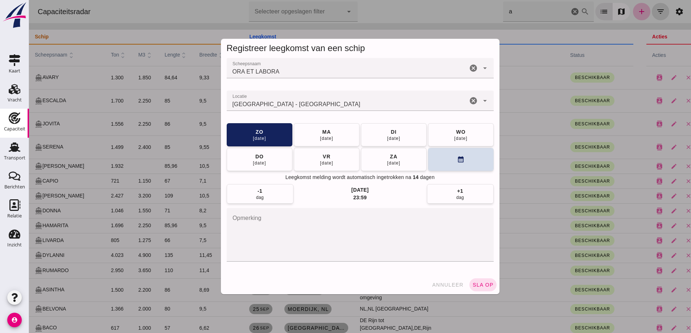
scroll to position [109, 0]
